Goal: Task Accomplishment & Management: Manage account settings

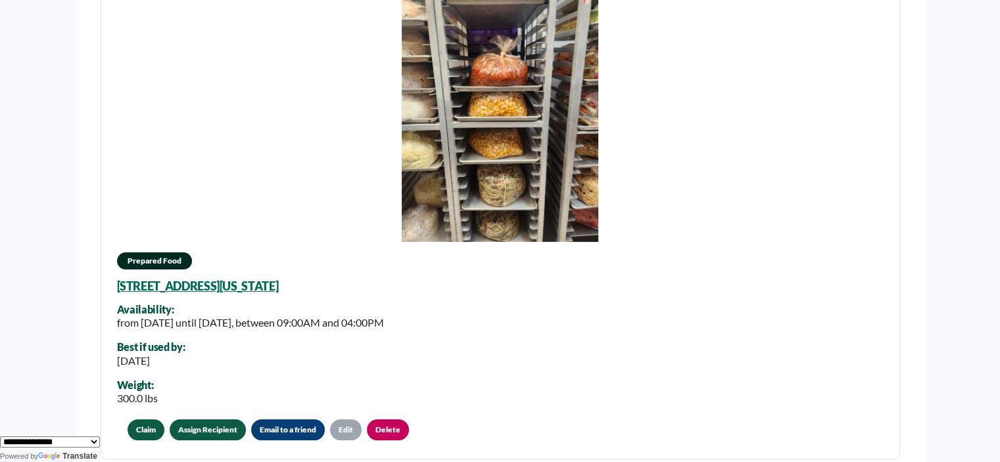
scroll to position [181, 0]
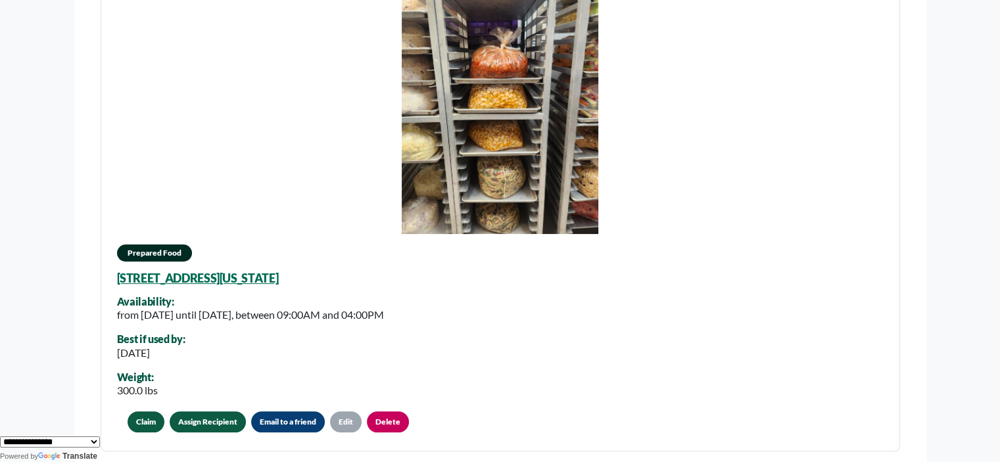
click at [180, 423] on link "Assign Recipient" at bounding box center [208, 422] width 76 height 21
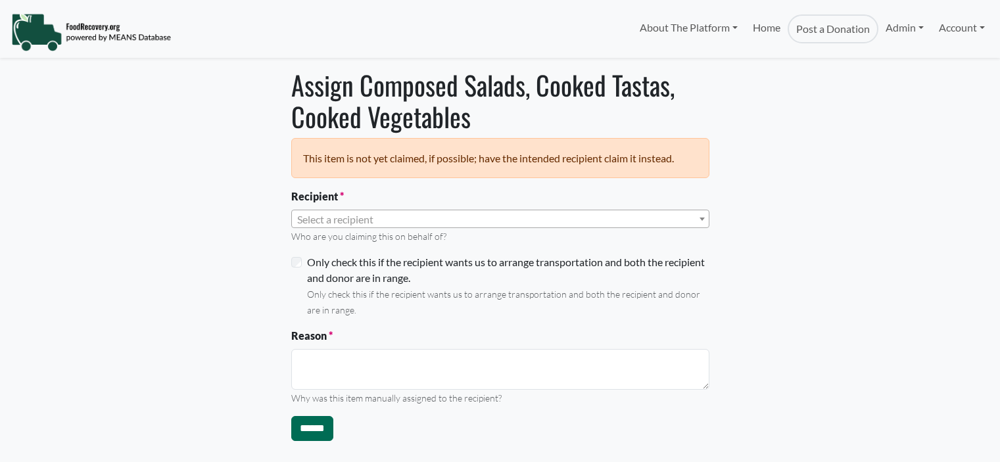
click at [328, 213] on span "Select a recipient" at bounding box center [335, 219] width 76 height 12
select select "Language Translate Widget"
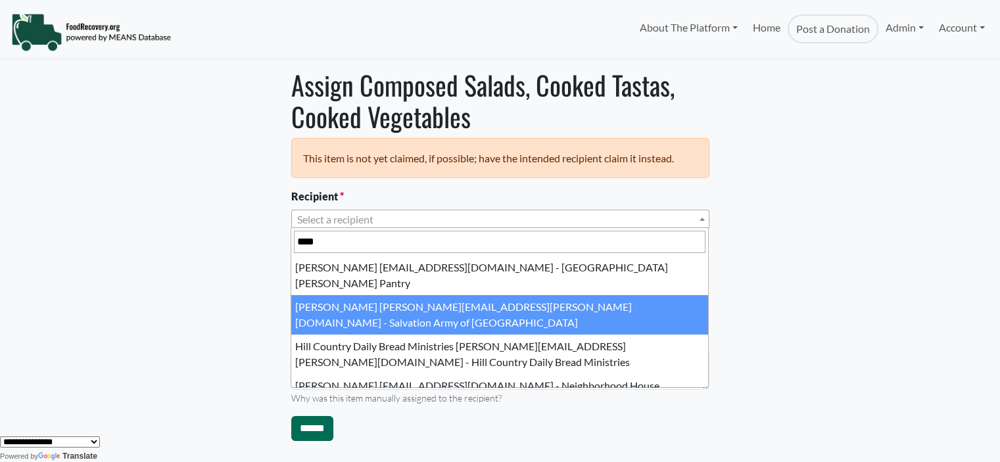
type input "****"
select select "****"
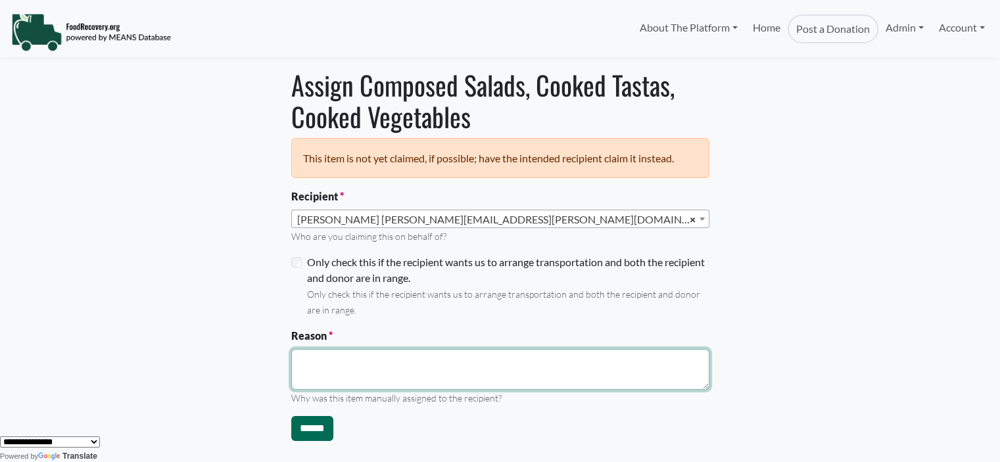
click at [310, 368] on textarea "Reason" at bounding box center [500, 369] width 418 height 41
type textarea "**********"
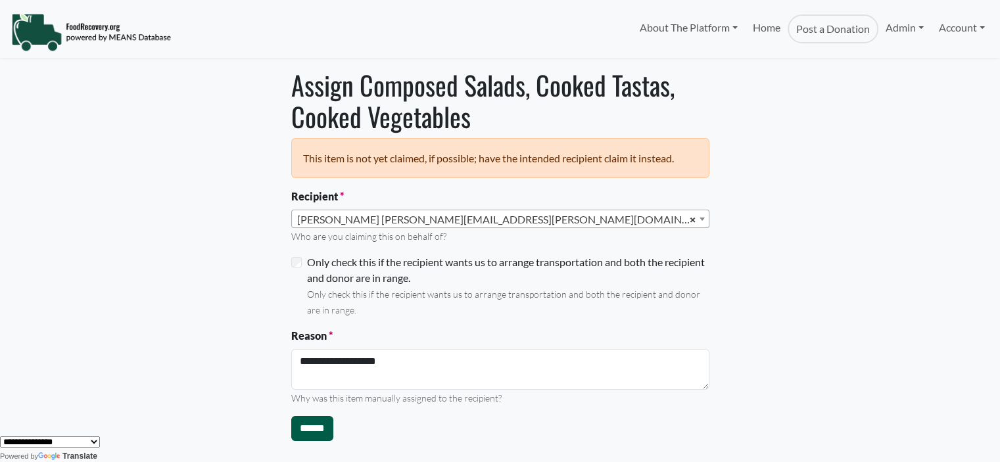
click at [300, 427] on input "******" at bounding box center [312, 428] width 42 height 25
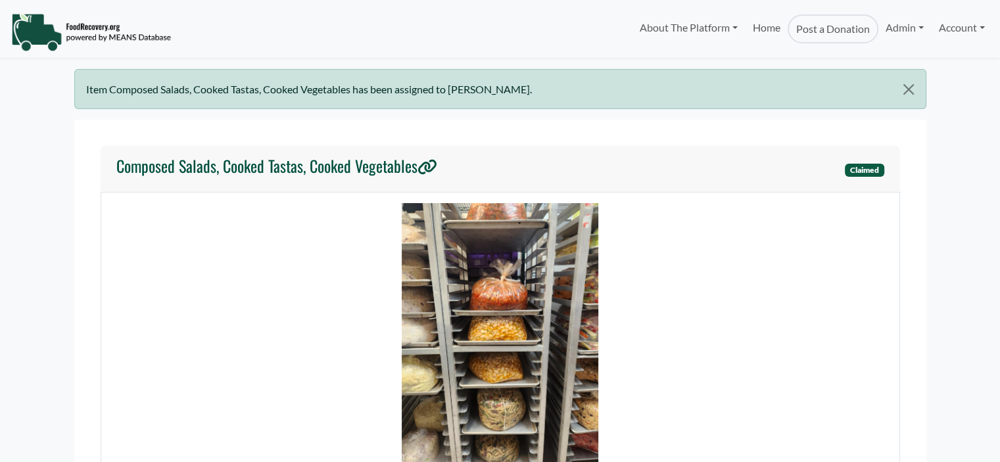
select select "Language Translate Widget"
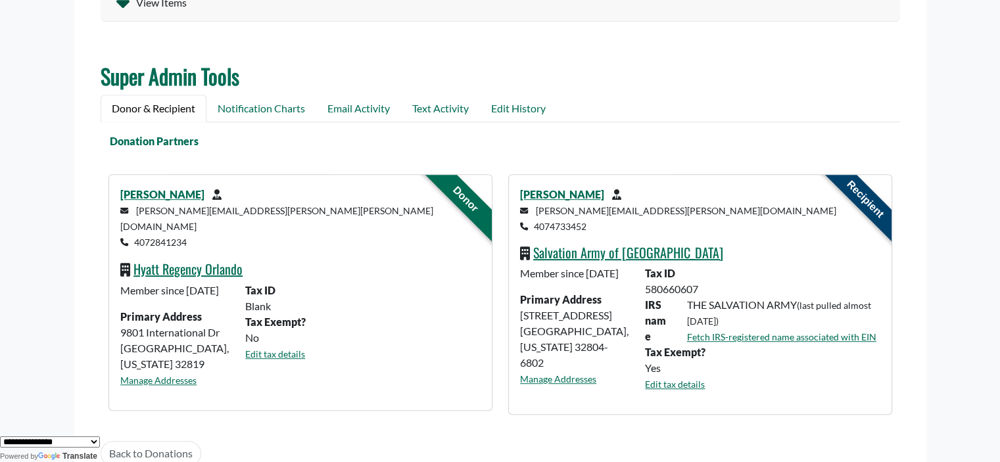
scroll to position [745, 0]
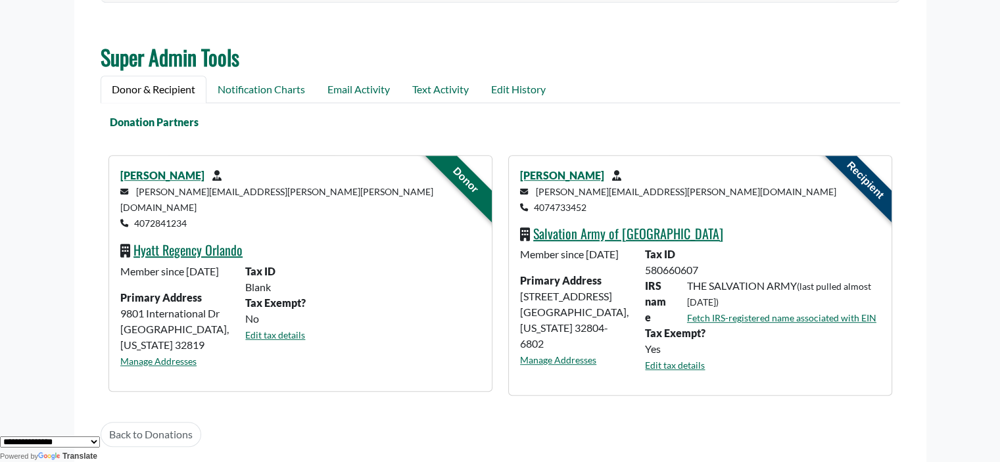
drag, startPoint x: 0, startPoint y: 0, endPoint x: 989, endPoint y: 277, distance: 1027.1
drag, startPoint x: 283, startPoint y: 195, endPoint x: 131, endPoint y: 193, distance: 151.9
click at [131, 193] on p "jillian.ortiz-weilbacher@hyatt.com 4072841234" at bounding box center [300, 206] width 360 height 47
copy small "jillian.ortiz-weilbacher@hyatt.com"
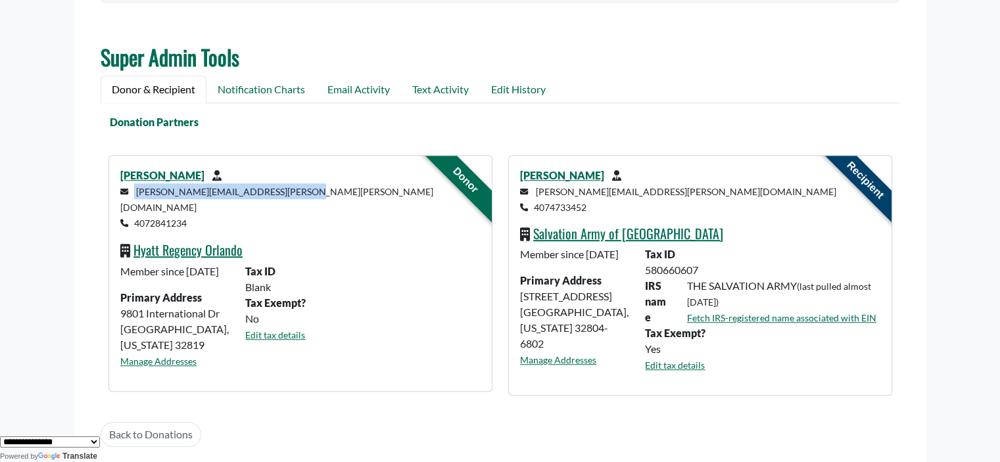
copy small "jillian.ortiz-weilbacher@hyatt.com"
drag, startPoint x: 160, startPoint y: 202, endPoint x: 135, endPoint y: 203, distance: 25.7
click at [135, 203] on p "jillian.ortiz-weilbacher@hyatt.com 4072841234" at bounding box center [300, 206] width 360 height 47
copy small "4072841234"
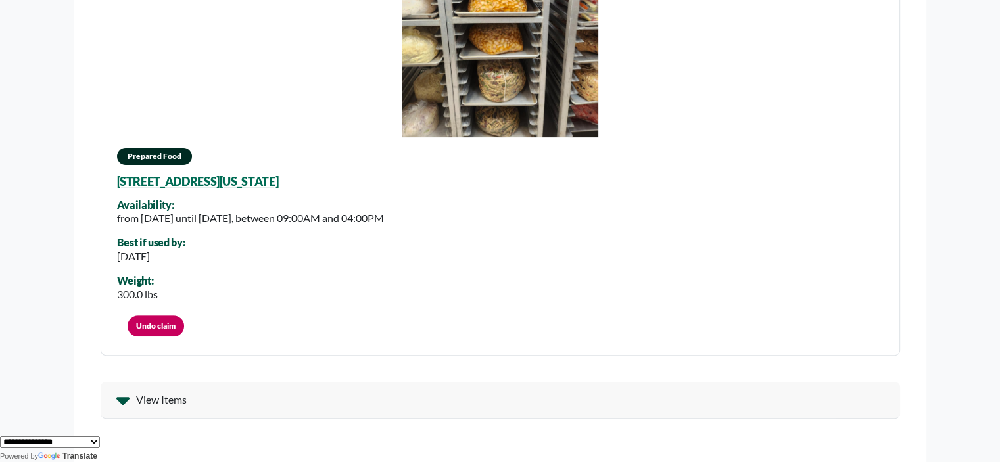
scroll to position [312, 0]
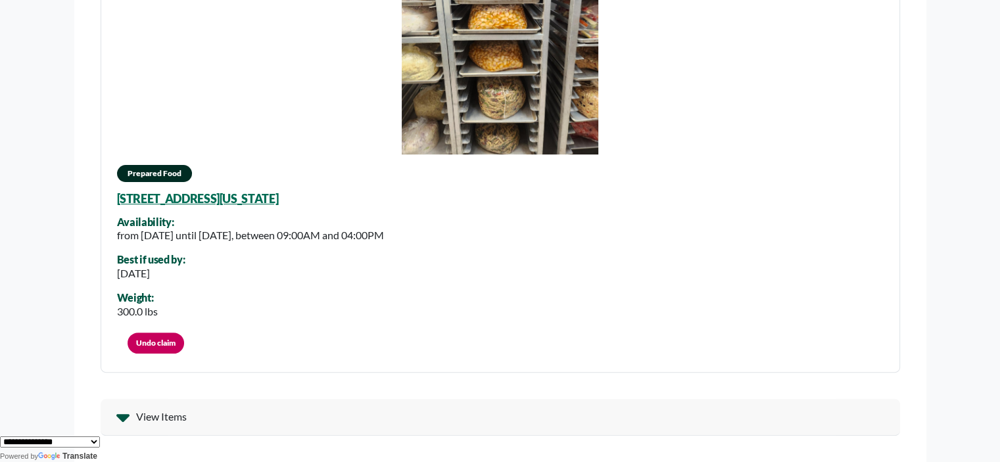
click at [133, 418] on div "View Items" at bounding box center [501, 417] width 800 height 37
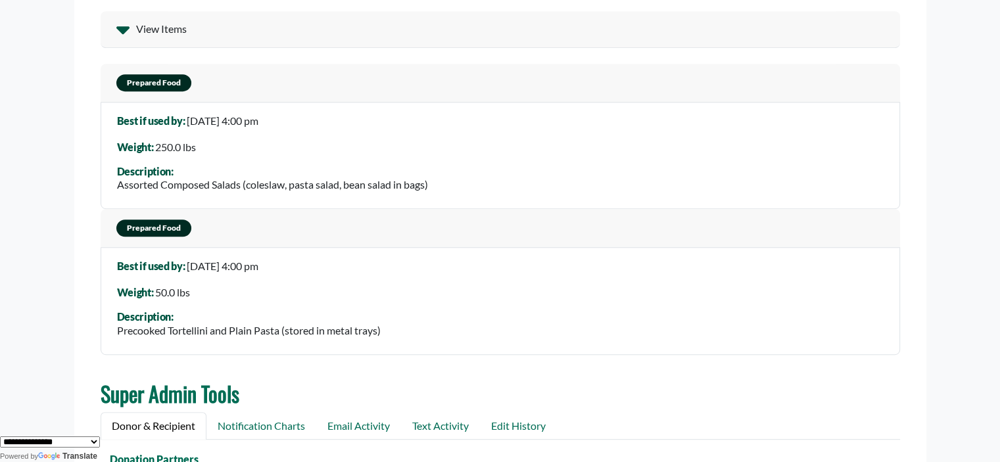
scroll to position [704, 0]
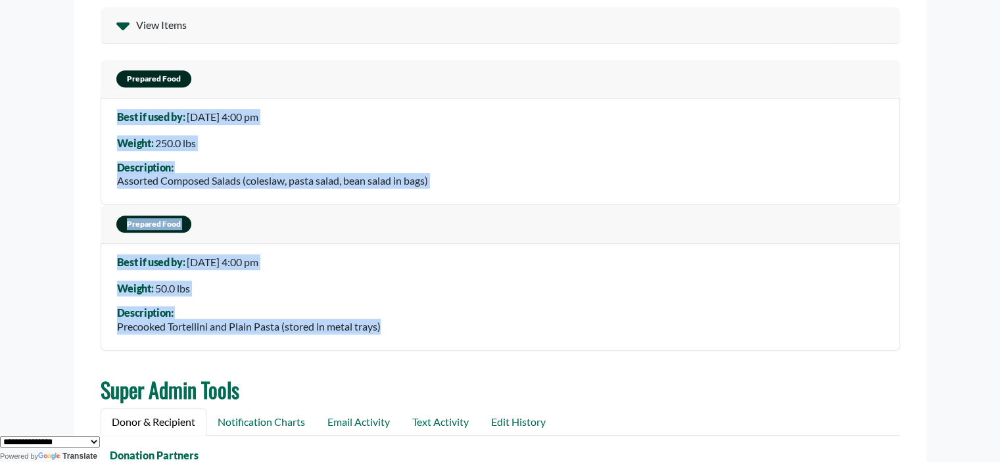
drag, startPoint x: 425, startPoint y: 321, endPoint x: 92, endPoint y: 114, distance: 391.9
click at [92, 114] on section "Composed Salads, Cooked Tastas, Cooked Vegetables Claimed Prepared Food 9801 In…" at bounding box center [500, 111] width 852 height 1390
copy div "Best if used by: 13 Sep 2025, 4:00 pm Weight: 250.0 lbs Description: Assorted C…"
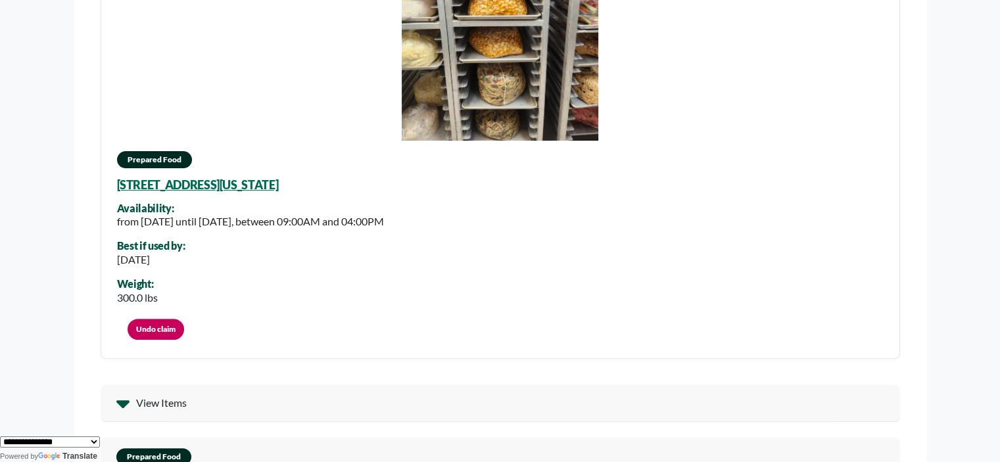
scroll to position [299, 0]
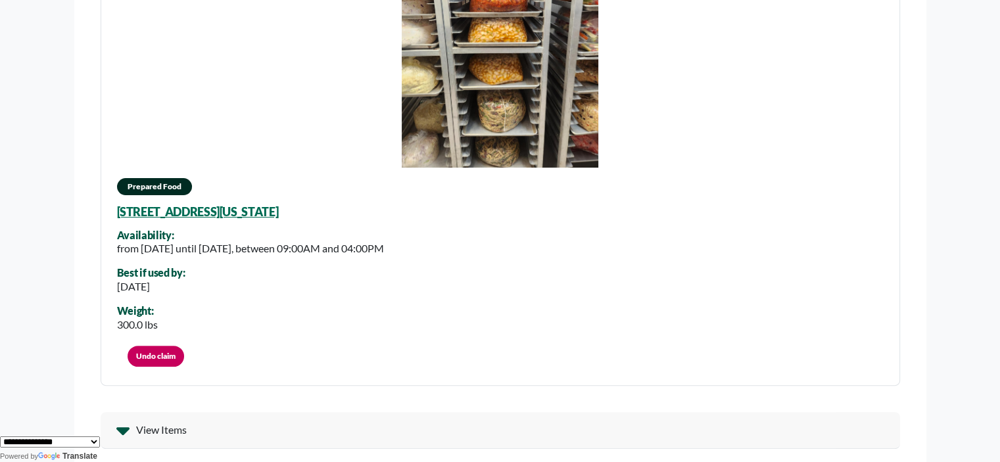
click at [574, 114] on img at bounding box center [500, 36] width 197 height 263
click at [522, 102] on img at bounding box center [500, 36] width 197 height 263
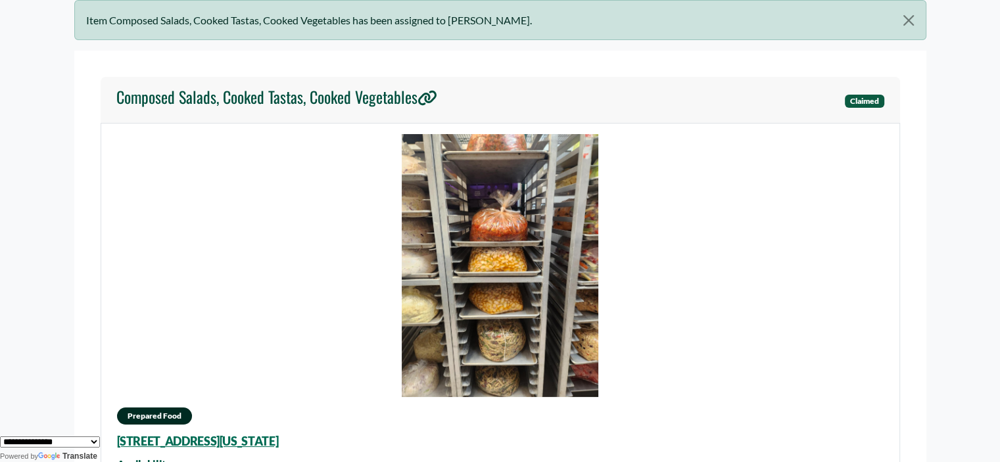
drag, startPoint x: 519, startPoint y: 262, endPoint x: 521, endPoint y: 208, distance: 54.6
click at [521, 208] on img at bounding box center [500, 265] width 197 height 263
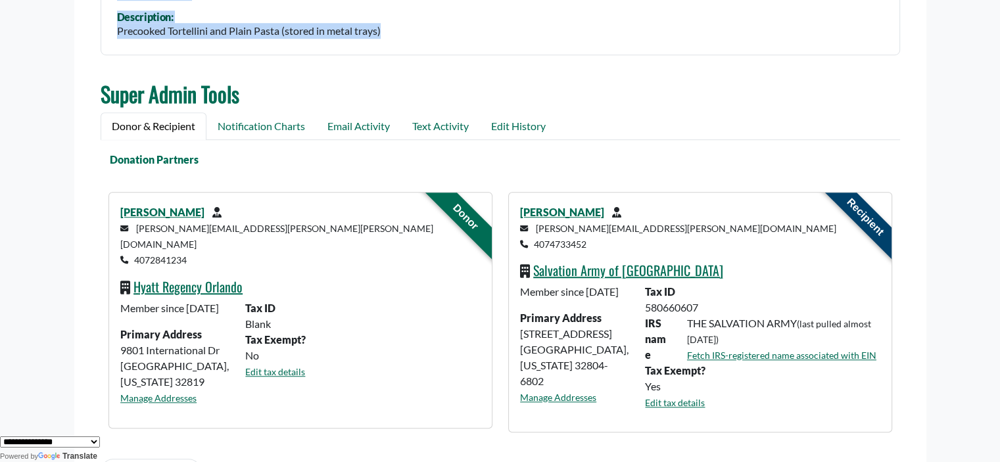
scroll to position [1026, 0]
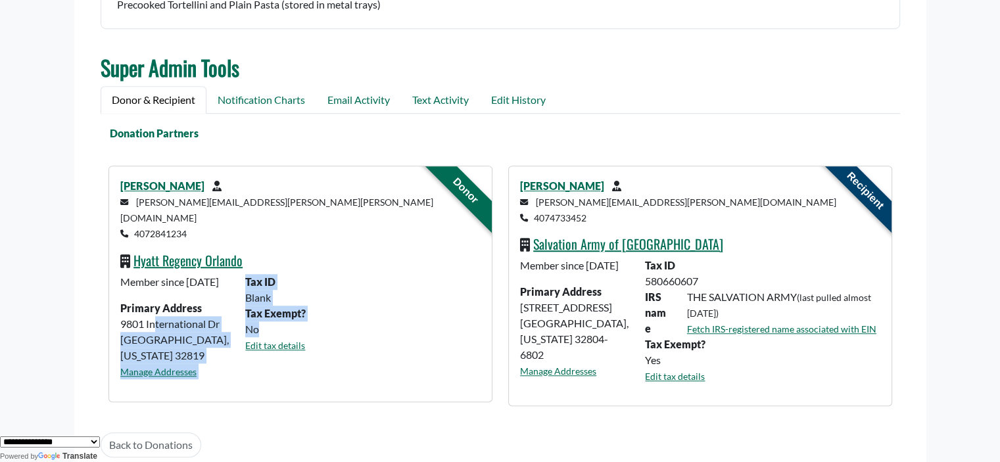
drag, startPoint x: 231, startPoint y: 341, endPoint x: 122, endPoint y: 320, distance: 111.0
click at [122, 320] on div "Member since May 09 2024 Primary Address 9801 International Dr Orlando, Florida…" at bounding box center [299, 332] width 375 height 116
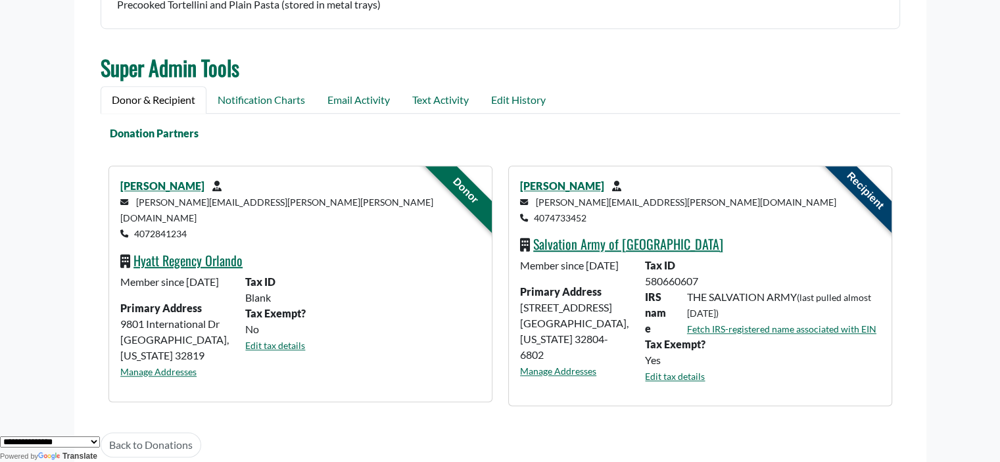
click at [150, 313] on div "Member since May 09 2024 Primary Address 9801 International Dr Orlando, Florida…" at bounding box center [174, 332] width 125 height 116
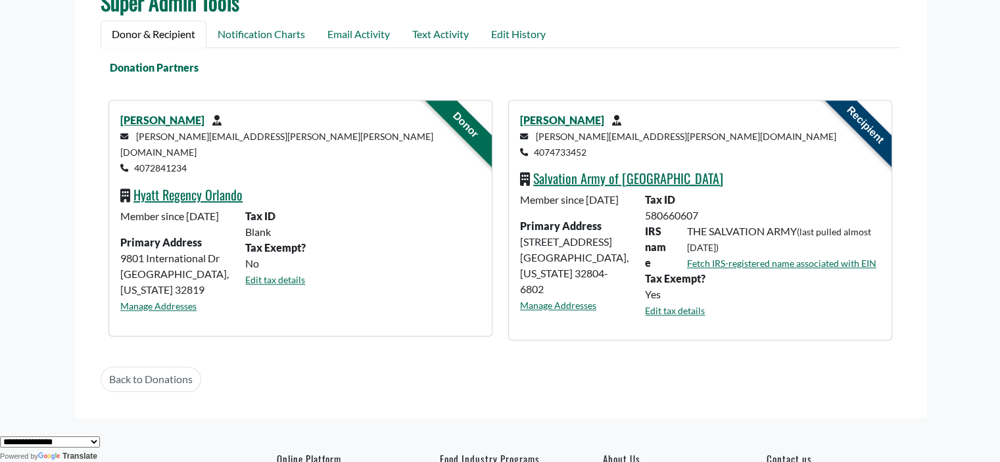
scroll to position [1091, 0]
drag, startPoint x: 226, startPoint y: 275, endPoint x: 108, endPoint y: 249, distance: 120.6
click at [108, 249] on div "Donor Jillian Ortiz-Weilbacher jillian.ortiz-weilbacher@hyatt.com 4072841234 Hy…" at bounding box center [300, 218] width 384 height 237
copy div "9801 International Dr Orlando, Florida 32819"
drag, startPoint x: 216, startPoint y: 151, endPoint x: 137, endPoint y: 147, distance: 79.0
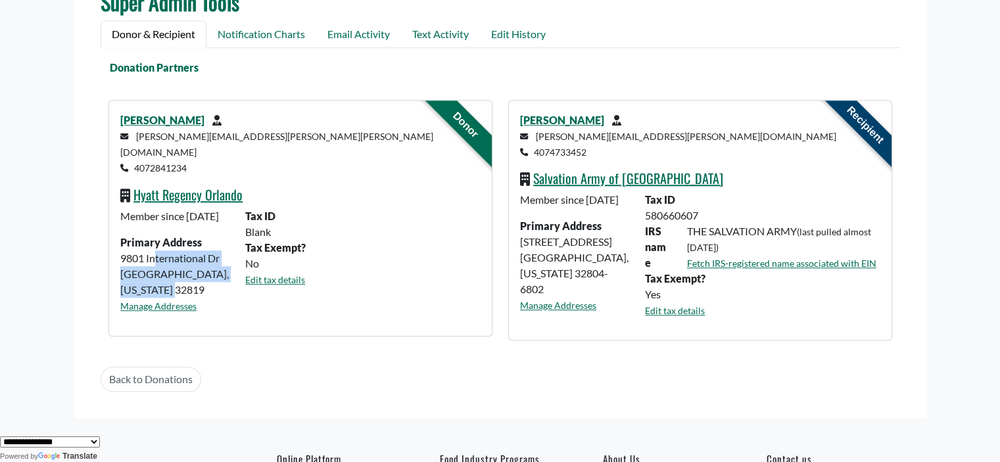
click at [137, 147] on p "jillian.ortiz-weilbacher@hyatt.com 4072841234" at bounding box center [300, 151] width 360 height 47
copy small "4072841234"
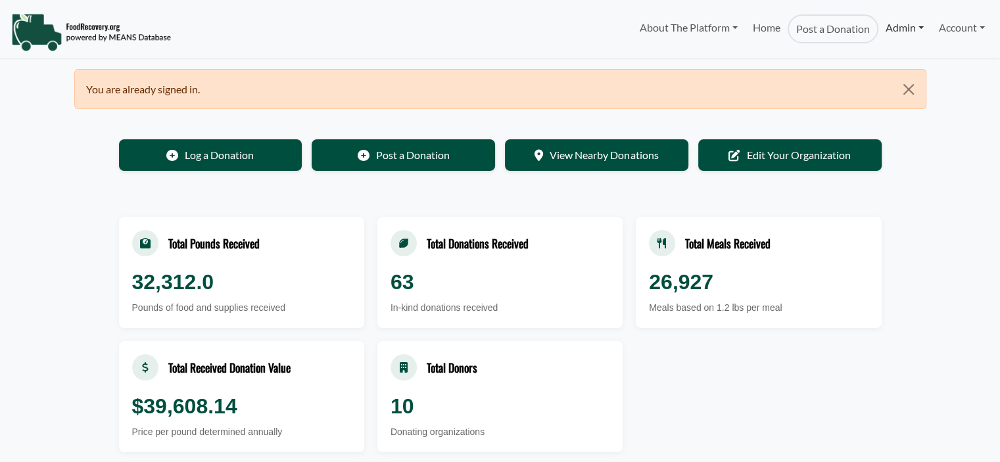
select select "Language Translate Widget"
click at [945, 30] on link "Account" at bounding box center [962, 27] width 60 height 26
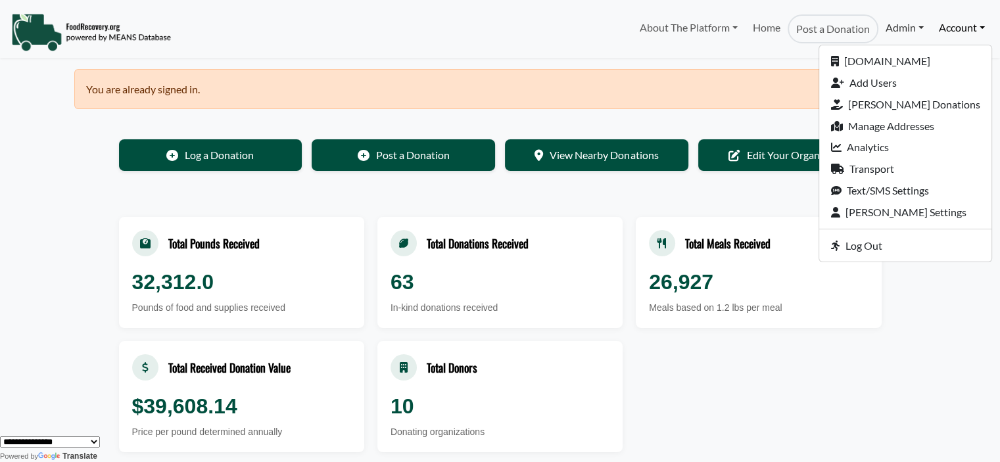
click at [897, 24] on link "Admin" at bounding box center [904, 27] width 53 height 26
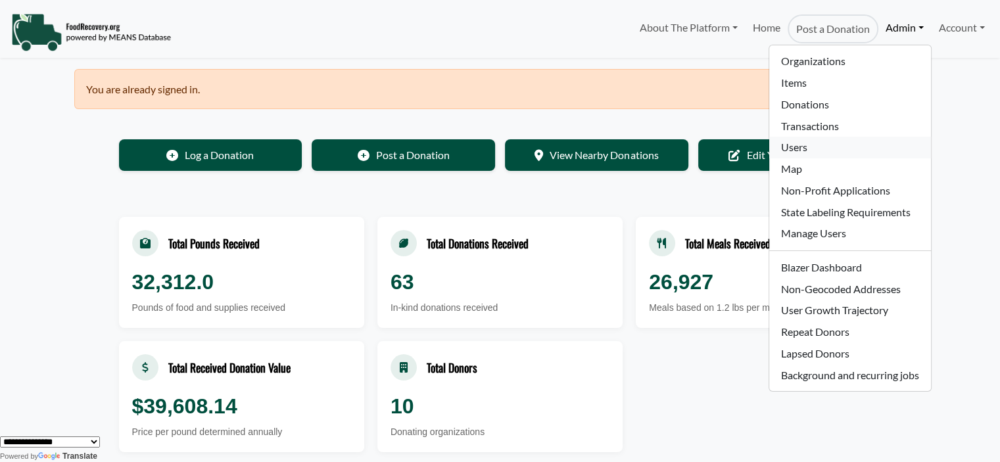
click at [807, 143] on link "Users" at bounding box center [849, 148] width 161 height 22
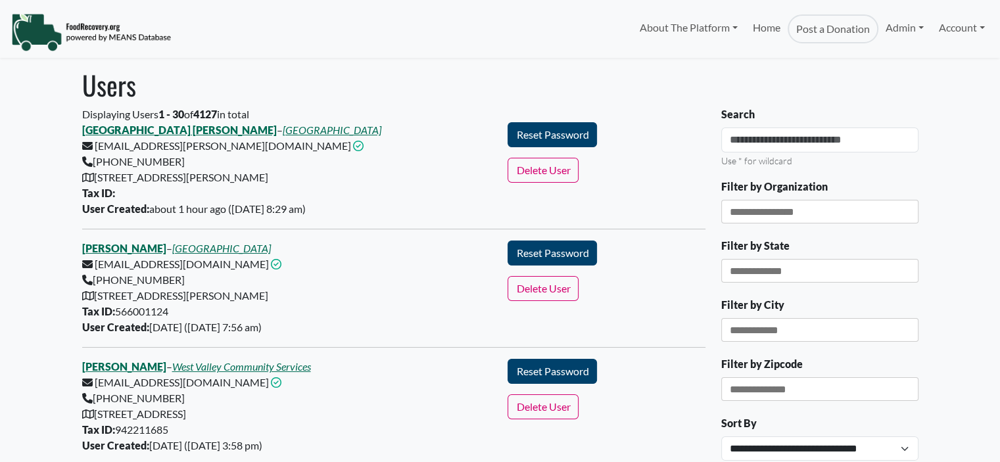
click at [757, 140] on input "Search" at bounding box center [819, 140] width 197 height 25
select select "Language Translate Widget"
click at [292, 127] on link "Orange County Public Schools" at bounding box center [332, 130] width 99 height 12
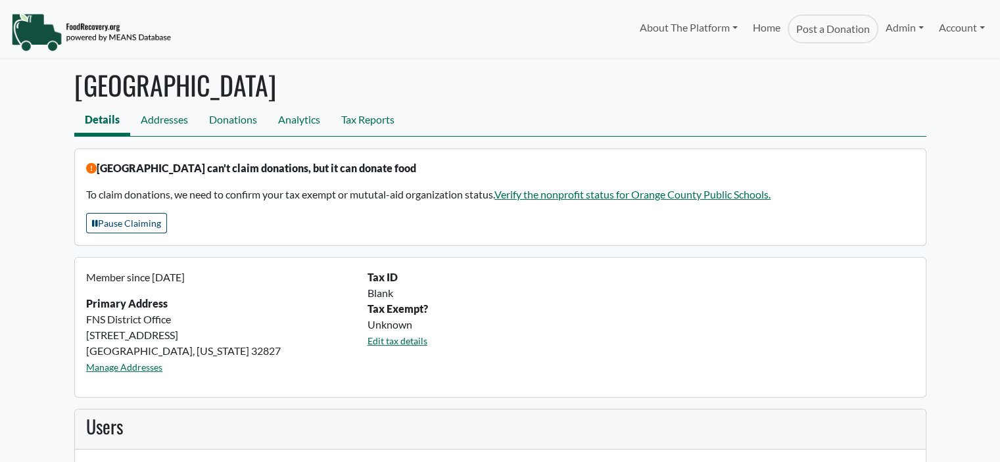
select select "Language Translate Widget"
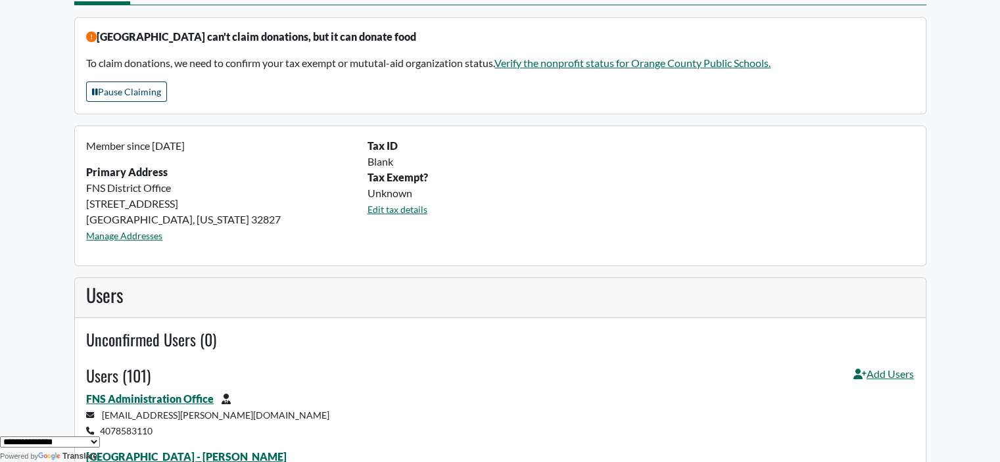
scroll to position [151, 0]
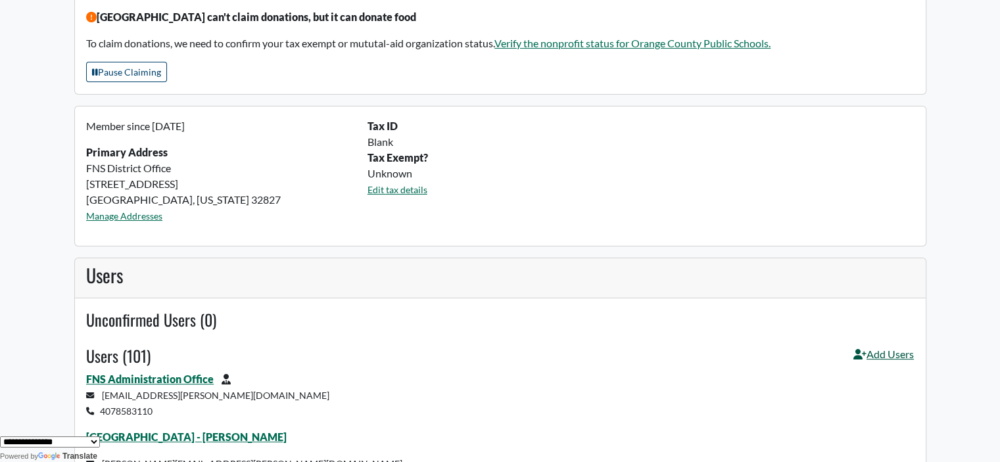
click at [892, 358] on link "Add Users" at bounding box center [883, 358] width 60 height 25
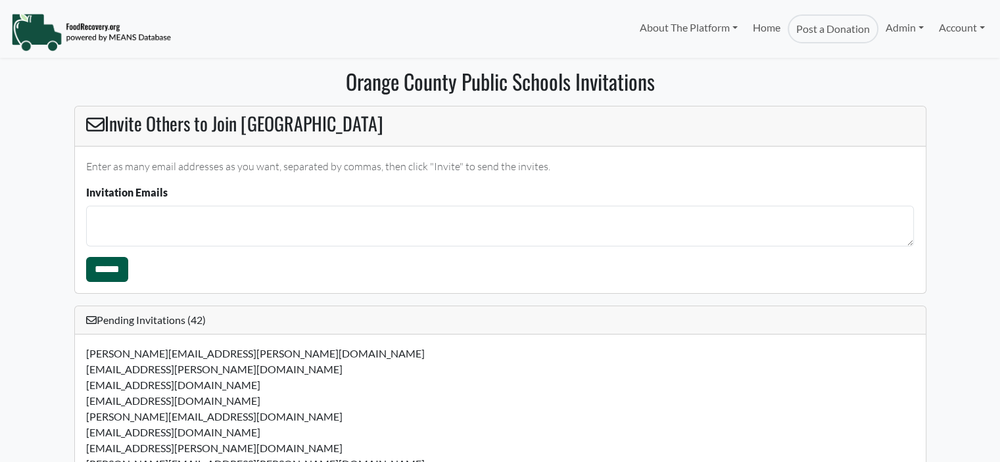
select select "Language Translate Widget"
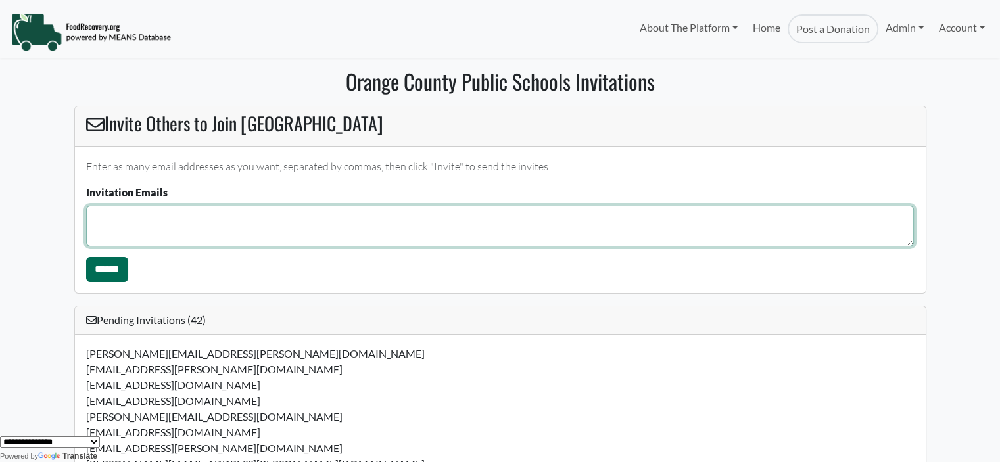
click at [116, 223] on textarea "Invitation Emails" at bounding box center [500, 226] width 828 height 41
type textarea "**********"
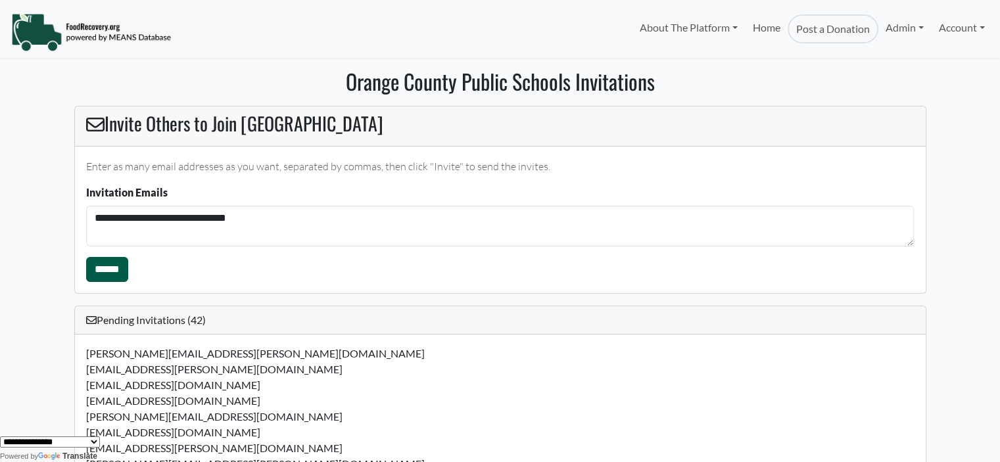
click at [106, 271] on input "******" at bounding box center [107, 269] width 42 height 25
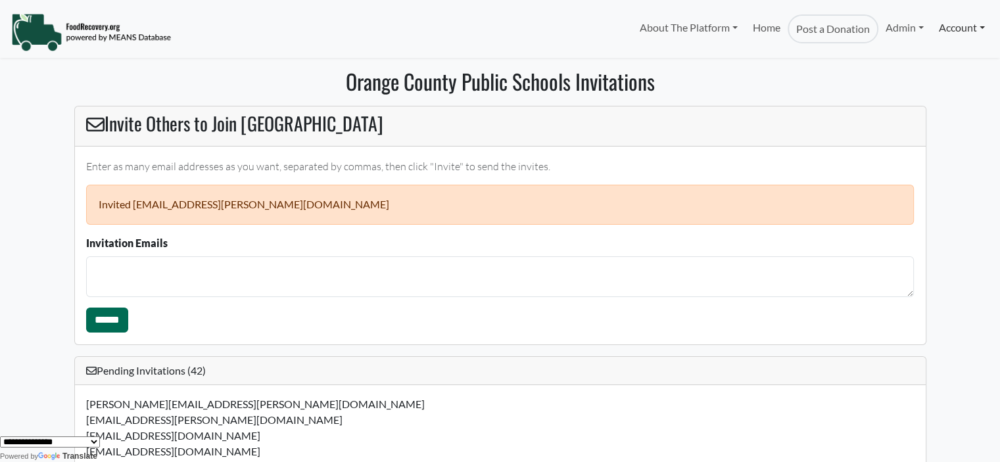
click at [966, 29] on link "Account" at bounding box center [962, 27] width 60 height 26
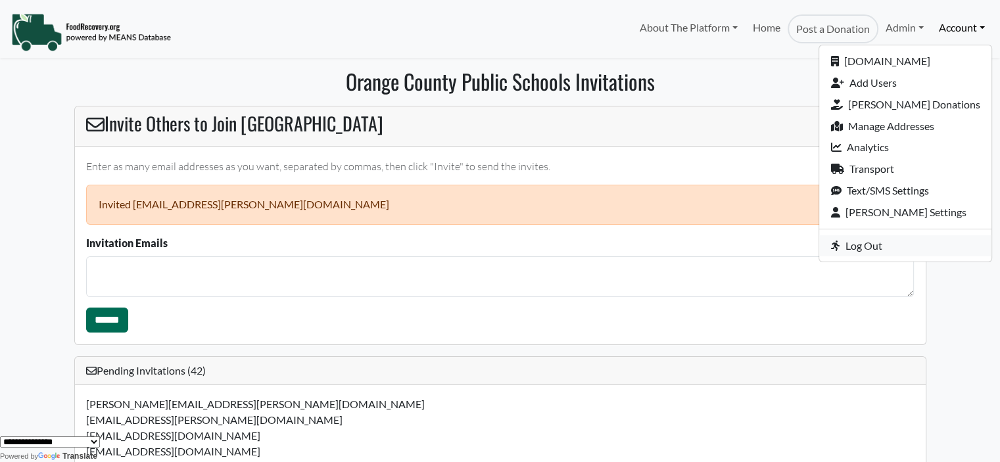
click at [874, 244] on link "Log Out" at bounding box center [905, 246] width 172 height 22
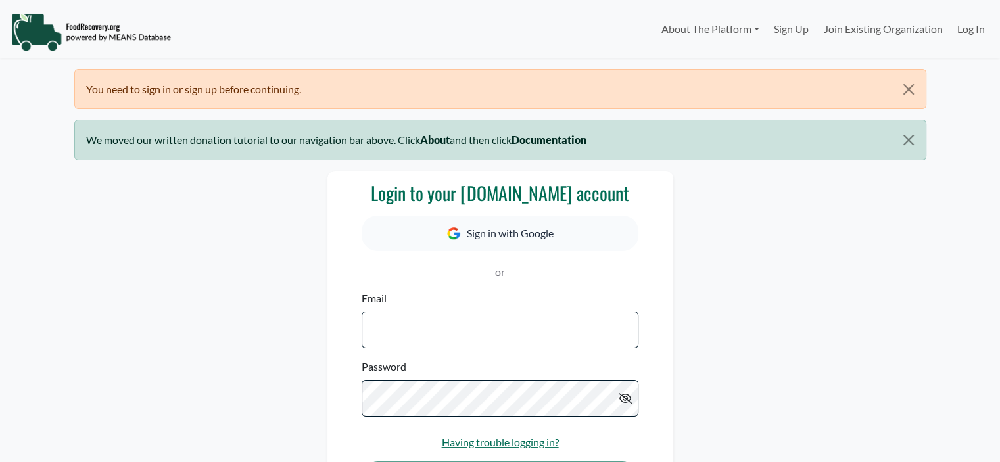
select select "Language Translate Widget"
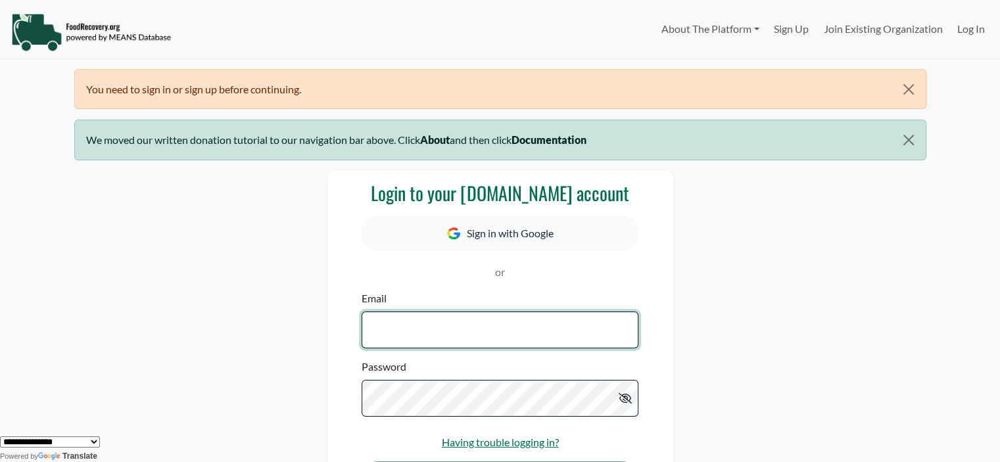
type input "**********"
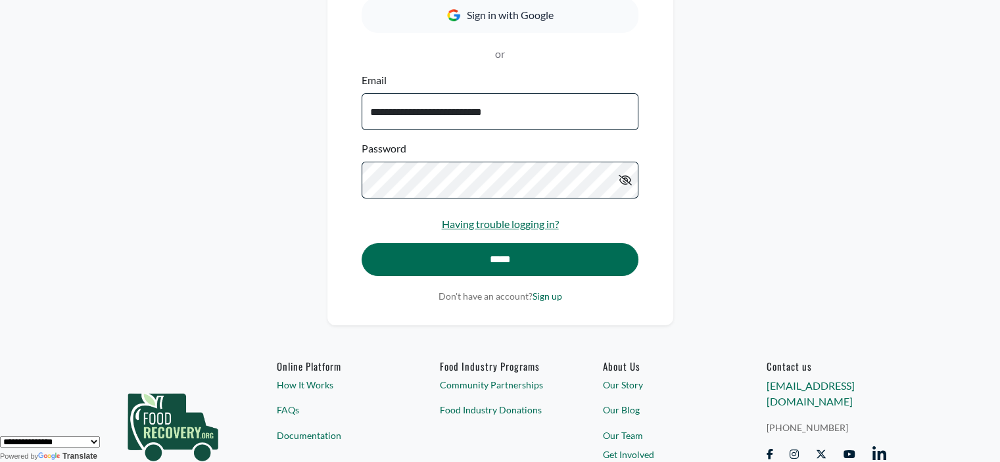
scroll to position [226, 0]
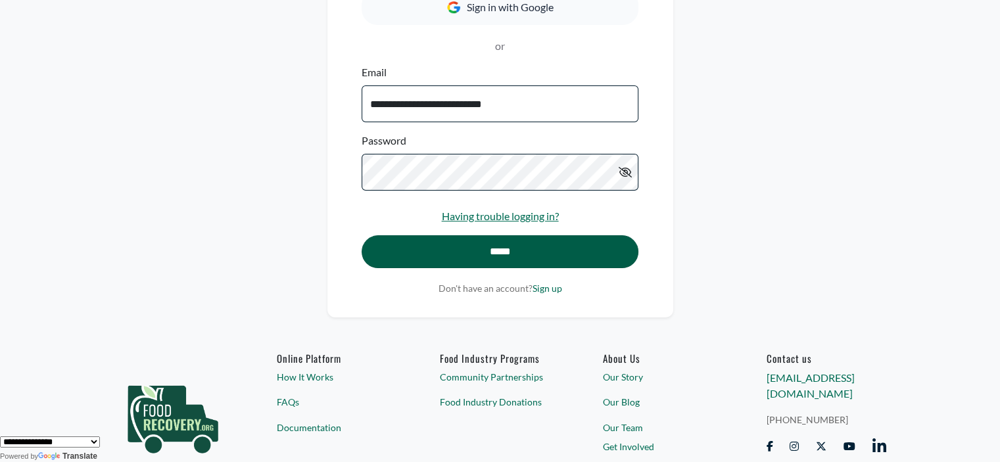
click at [516, 260] on input "*****" at bounding box center [500, 251] width 276 height 33
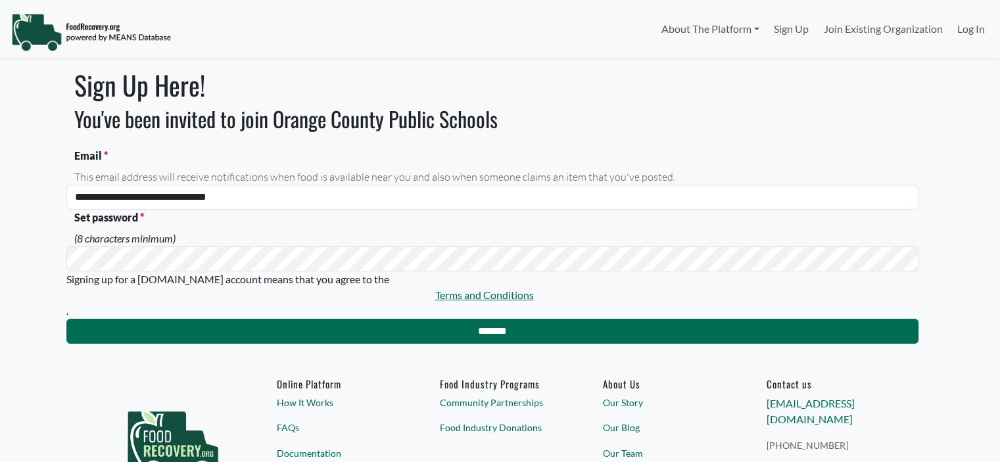
select select "Language Translate Widget"
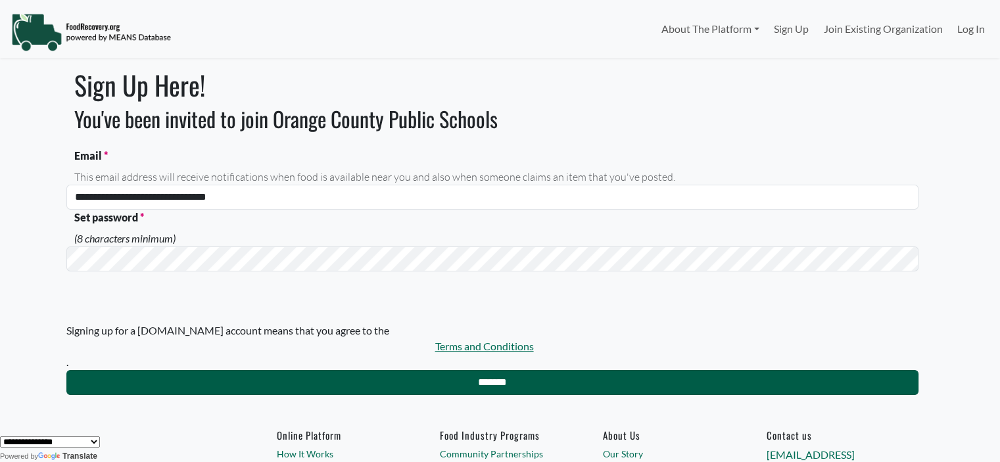
click at [381, 379] on input "*******" at bounding box center [492, 382] width 852 height 25
